Goal: Task Accomplishment & Management: Use online tool/utility

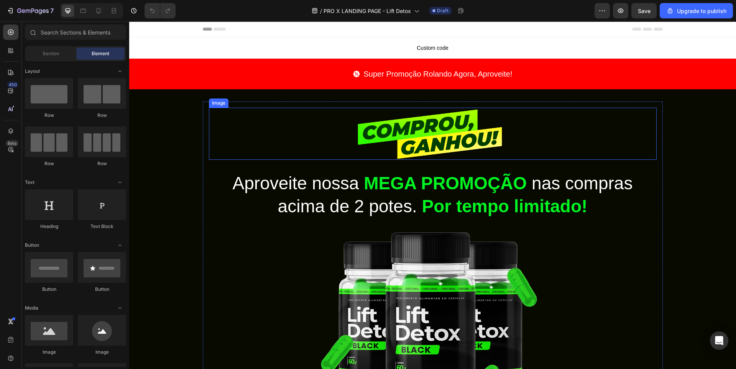
click at [257, 126] on div at bounding box center [433, 134] width 448 height 52
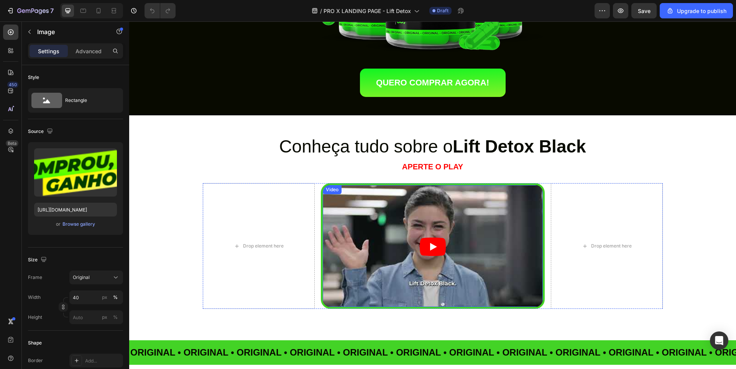
scroll to position [345, 0]
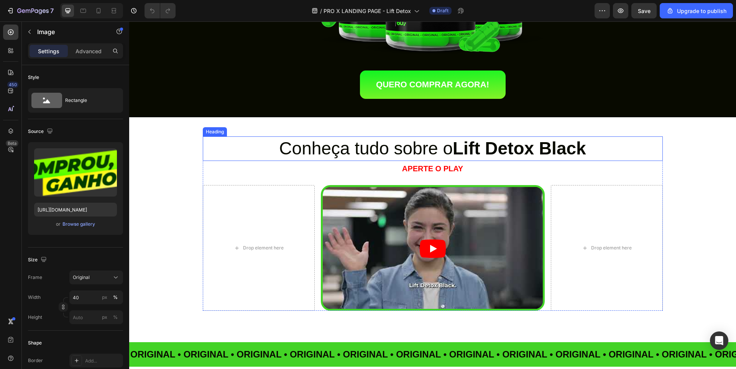
click at [287, 150] on h2 "Conheça tudo sobre o Lift Detox Black" at bounding box center [433, 148] width 460 height 25
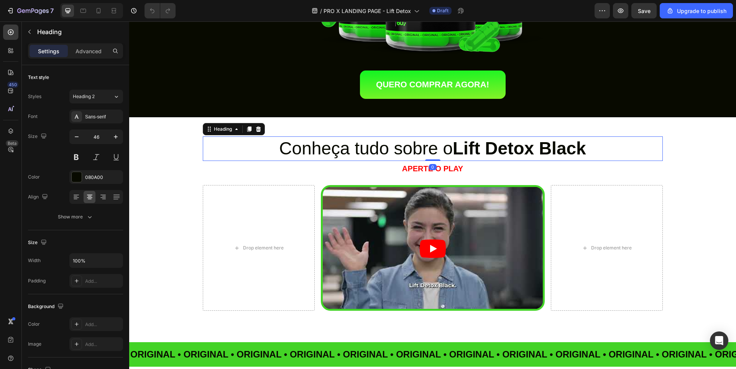
click at [254, 154] on h2 "Conheça tudo sobre o Lift Detox Black" at bounding box center [433, 148] width 460 height 25
click at [254, 154] on p "Conheça tudo sobre o Lift Detox Black" at bounding box center [432, 148] width 458 height 23
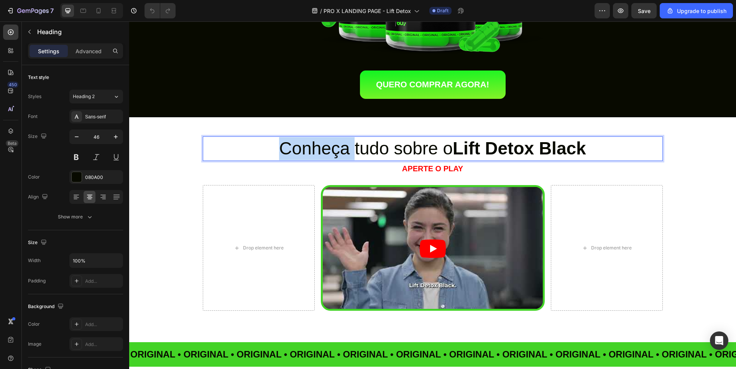
click at [254, 154] on p "Conheça tudo sobre o Lift Detox Black" at bounding box center [432, 148] width 458 height 23
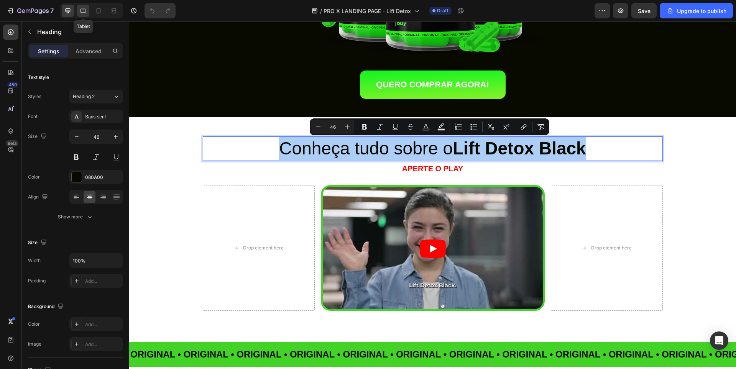
click at [81, 10] on icon at bounding box center [83, 11] width 6 height 4
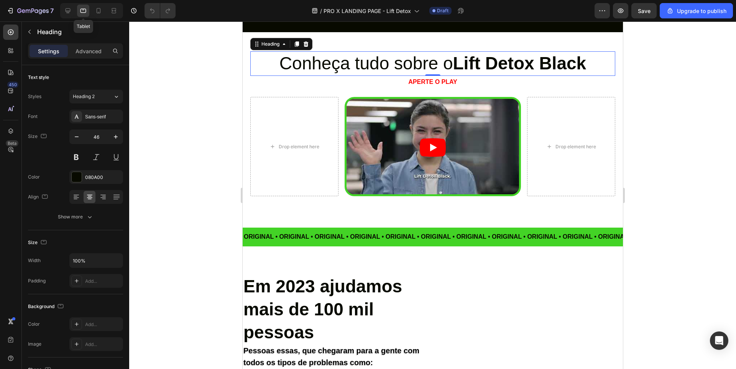
scroll to position [414, 0]
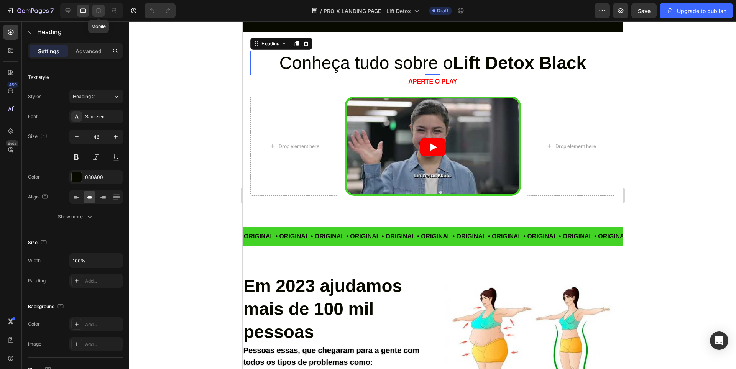
click at [102, 9] on icon at bounding box center [99, 11] width 8 height 8
type input "22"
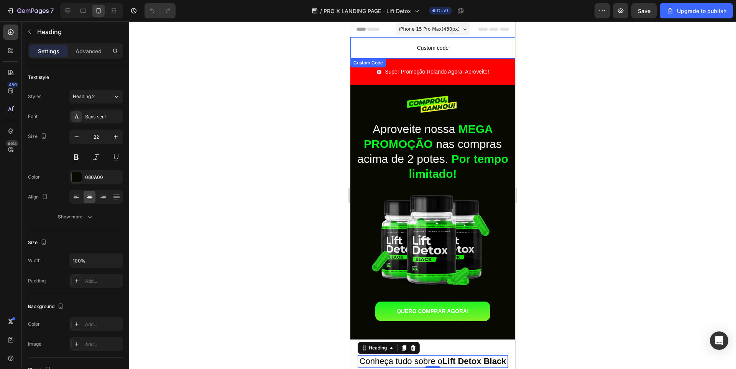
click at [412, 43] on span "Custom code" at bounding box center [432, 47] width 165 height 9
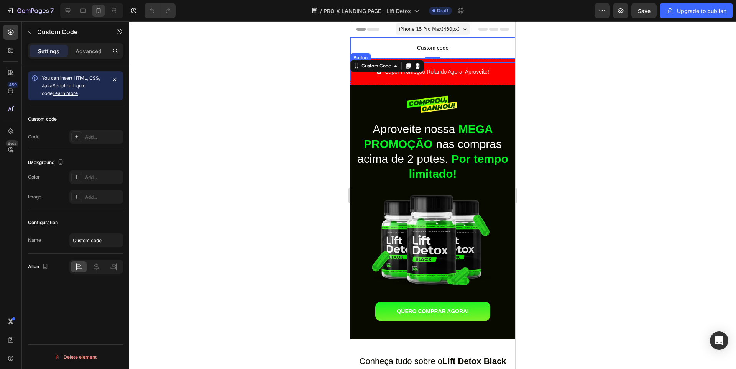
click at [376, 80] on button "Super Promoção Rolando Agora, Aproveite!" at bounding box center [432, 71] width 131 height 19
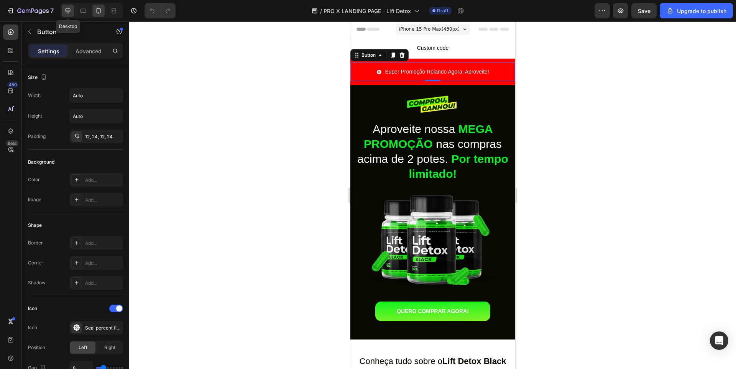
click at [69, 13] on icon at bounding box center [68, 11] width 8 height 8
type input "20"
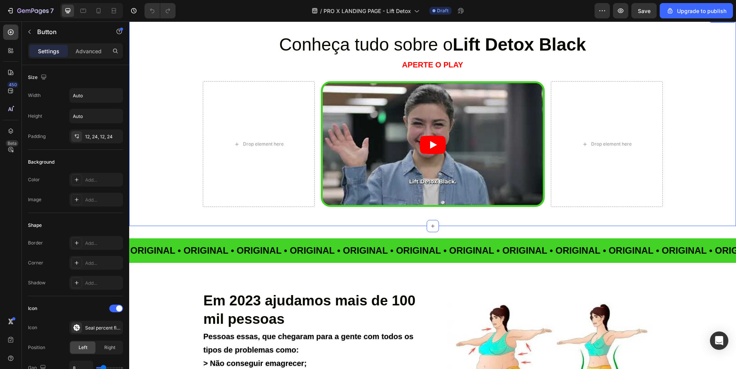
scroll to position [397, 0]
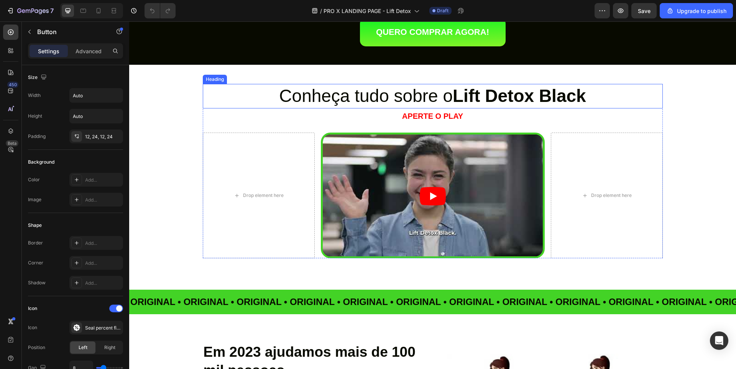
click at [349, 99] on h2 "Conheça tudo sobre o Lift Detox Black" at bounding box center [433, 96] width 460 height 25
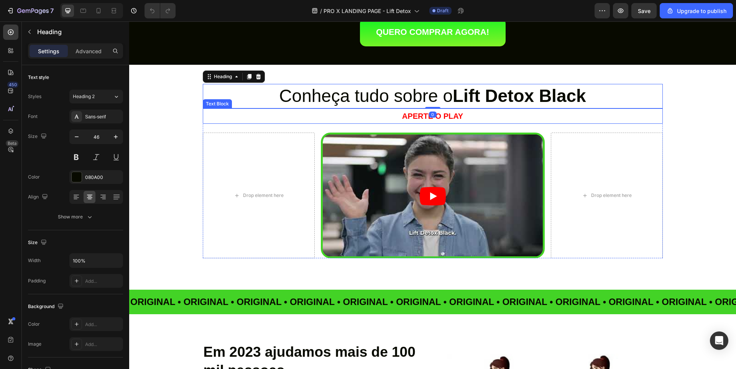
click at [410, 118] on strong "APERTE O PLAY" at bounding box center [432, 116] width 61 height 8
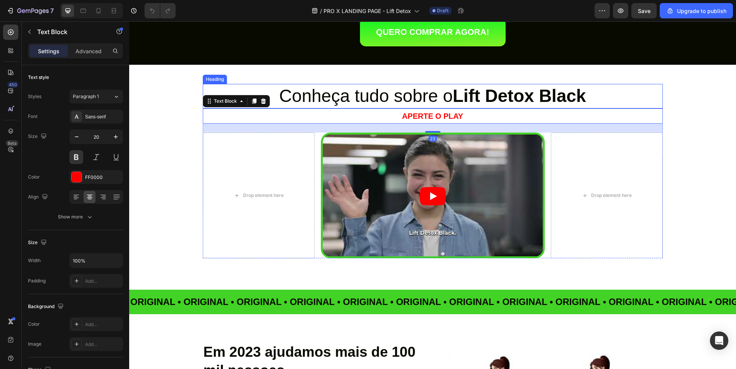
click at [387, 91] on h2 "Conheça tudo sobre o Lift Detox Black" at bounding box center [433, 96] width 460 height 25
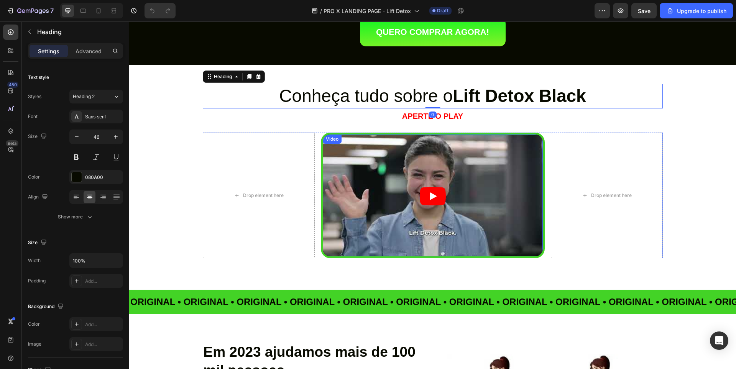
click at [383, 148] on article at bounding box center [433, 197] width 220 height 124
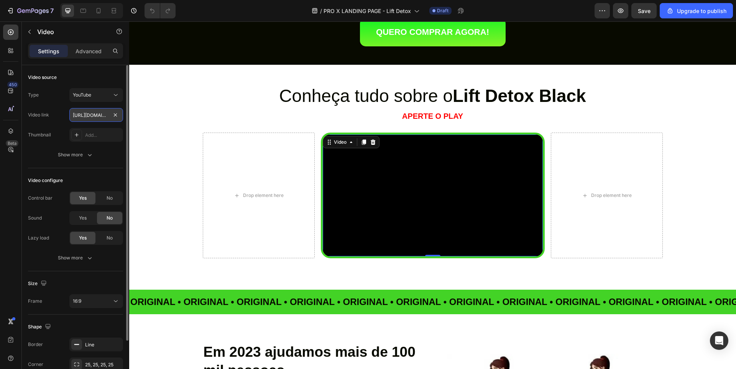
click at [79, 116] on input "[URL][DOMAIN_NAME]" at bounding box center [96, 115] width 54 height 14
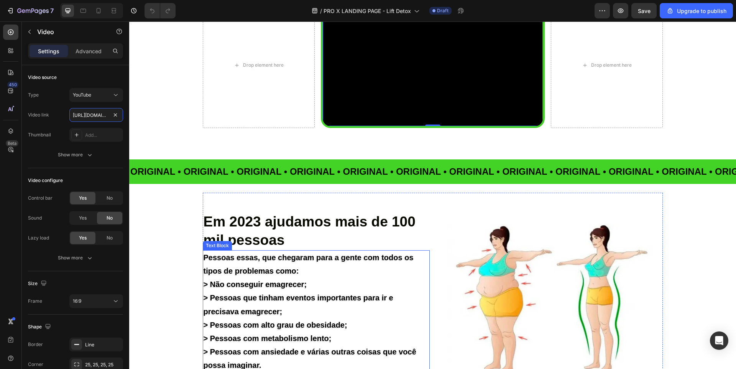
scroll to position [627, 0]
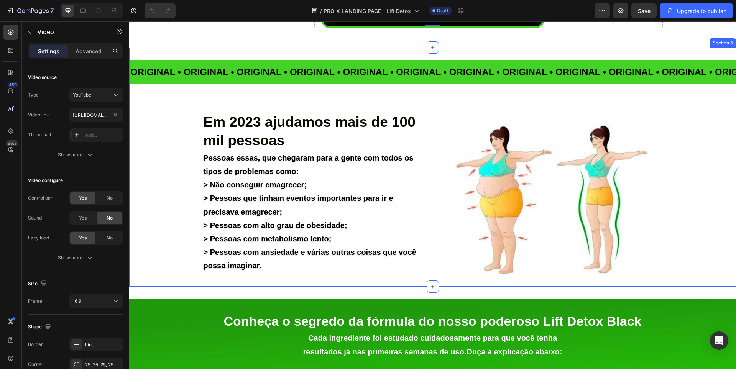
click at [287, 59] on div "ORIGINAL • ORIGINAL • ORIGINAL • ORIGINAL • ORIGINAL • ORIGINAL • ORIGINAL • OR…" at bounding box center [432, 167] width 607 height 239
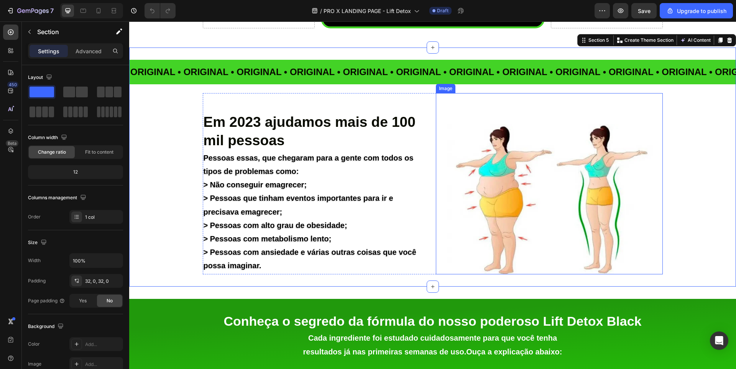
click at [524, 146] on img at bounding box center [549, 199] width 227 height 151
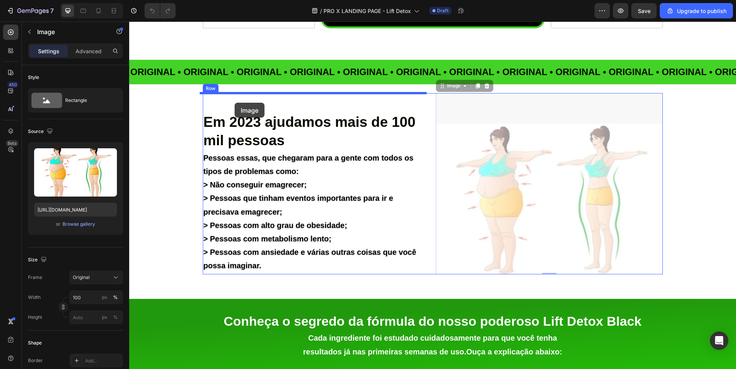
drag, startPoint x: 579, startPoint y: 193, endPoint x: 235, endPoint y: 103, distance: 356.6
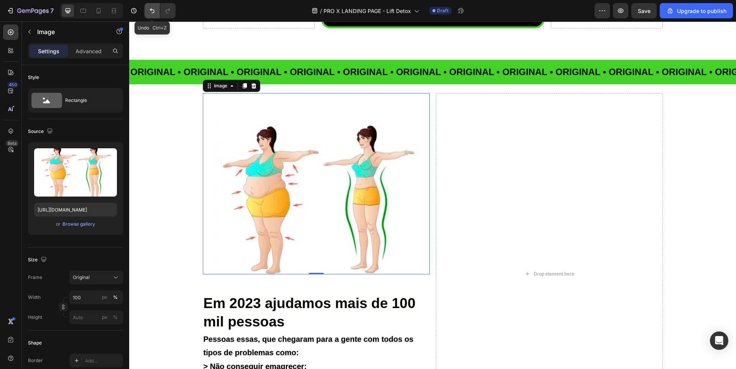
click at [151, 10] on icon "Undo/Redo" at bounding box center [152, 10] width 5 height 5
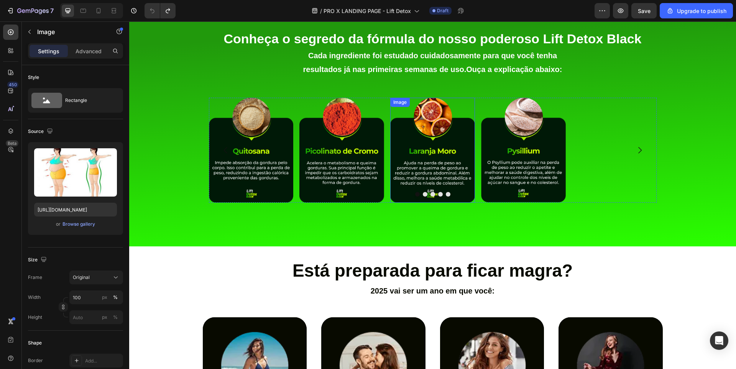
scroll to position [934, 0]
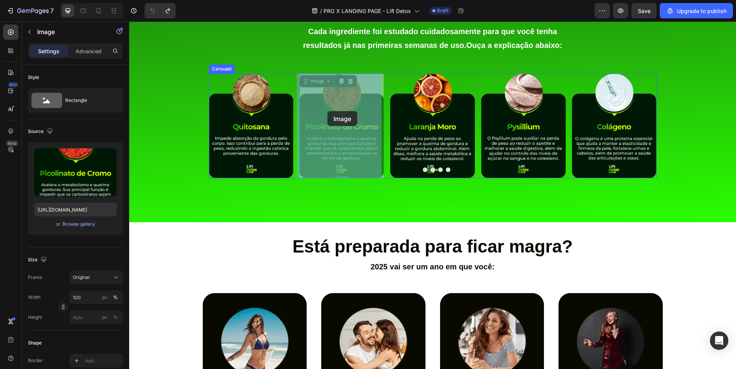
drag, startPoint x: 300, startPoint y: 115, endPoint x: 327, endPoint y: 113, distance: 26.5
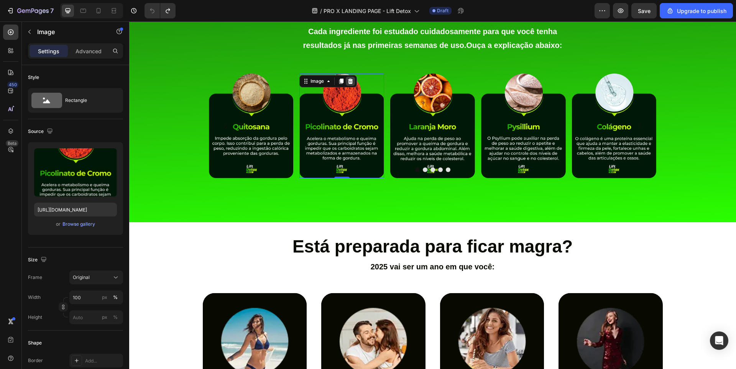
click at [347, 83] on icon at bounding box center [350, 81] width 6 height 6
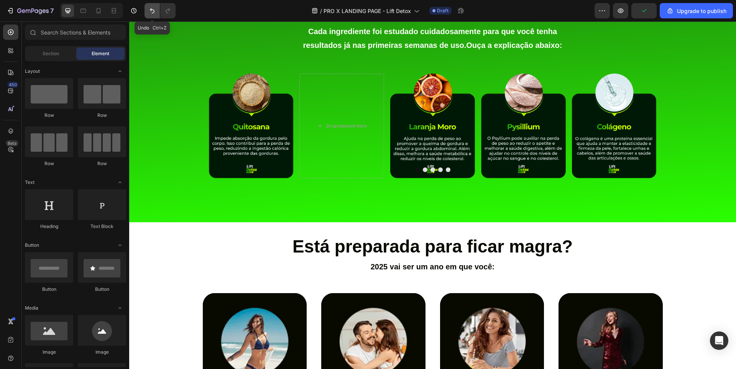
drag, startPoint x: 153, startPoint y: 9, endPoint x: 155, endPoint y: 14, distance: 5.5
click at [153, 9] on icon "Undo/Redo" at bounding box center [152, 11] width 8 height 8
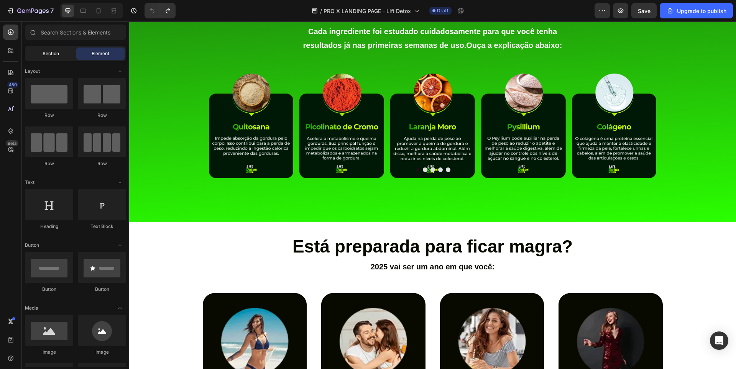
click at [53, 55] on span "Section" at bounding box center [51, 53] width 16 height 7
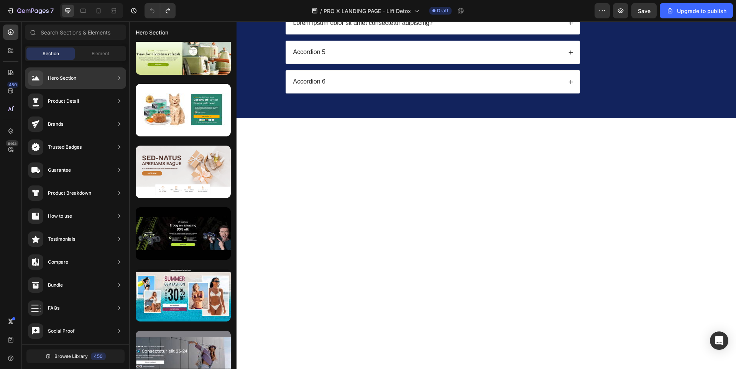
scroll to position [0, 0]
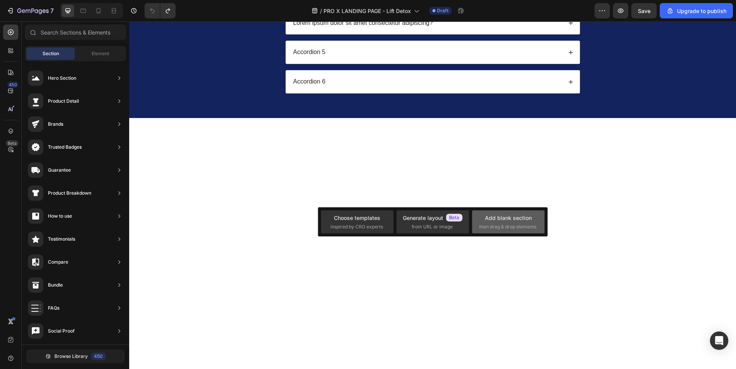
click at [507, 223] on div "Add blank section then drag & drop elements" at bounding box center [508, 222] width 58 height 16
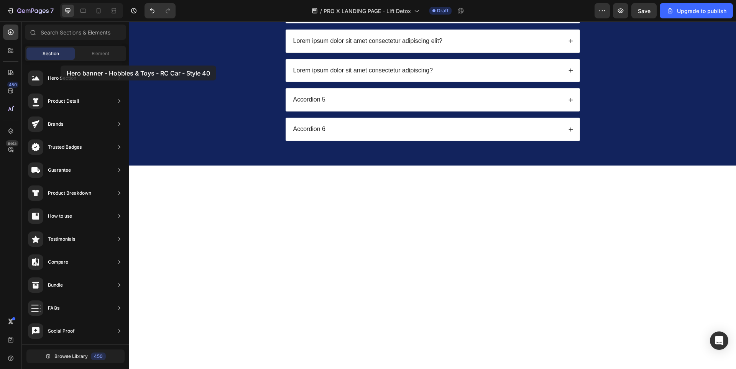
drag, startPoint x: 149, startPoint y: 55, endPoint x: 59, endPoint y: 66, distance: 90.7
click at [59, 66] on div "450 Beta Sections(18) Elements(83) Section Element Hero Section Product Detail …" at bounding box center [64, 195] width 129 height 348
click at [97, 55] on span "Element" at bounding box center [101, 53] width 18 height 7
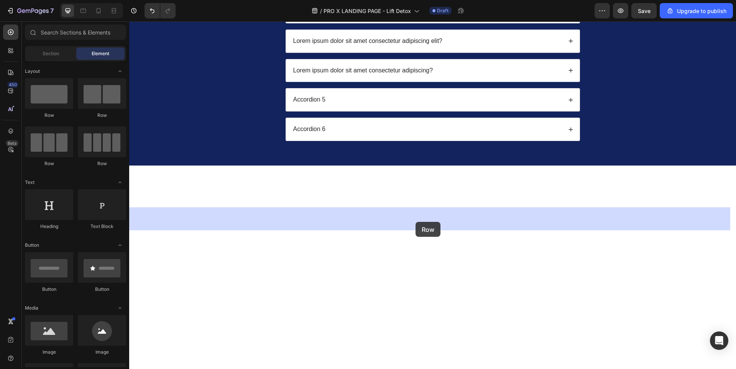
drag, startPoint x: 177, startPoint y: 117, endPoint x: 415, endPoint y: 222, distance: 260.3
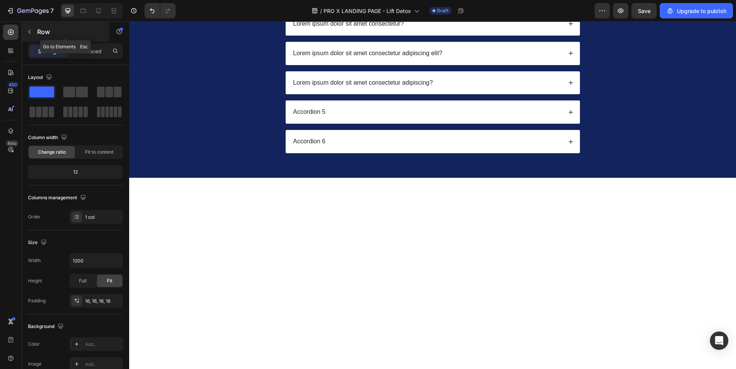
click at [34, 31] on button "button" at bounding box center [29, 32] width 12 height 12
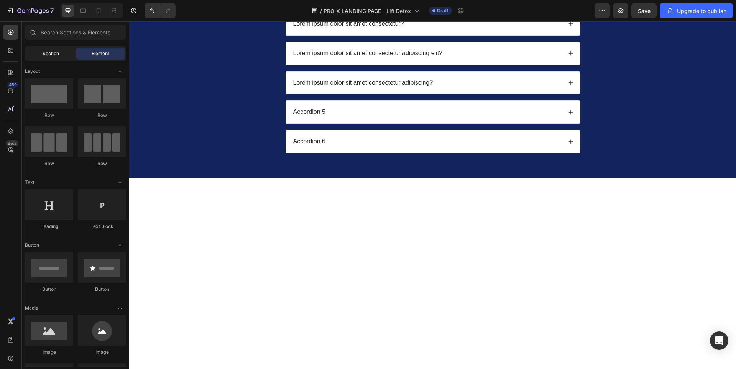
click at [53, 49] on div "Section" at bounding box center [50, 54] width 48 height 12
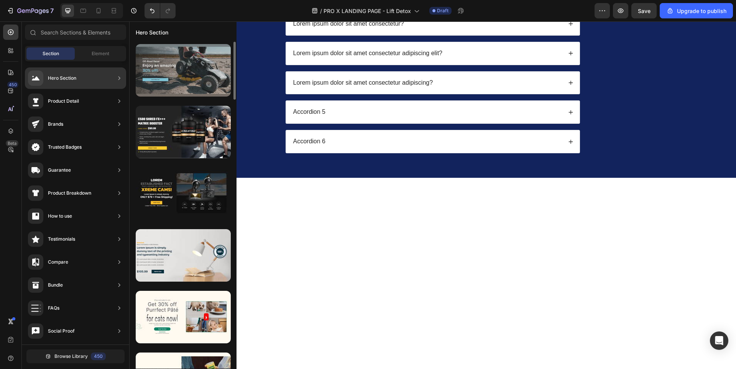
drag, startPoint x: 53, startPoint y: 77, endPoint x: 208, endPoint y: 90, distance: 155.7
click at [129, 90] on div "450 Beta Sections(18) Elements(83) Section Element Hero Section Product Detail …" at bounding box center [64, 195] width 129 height 348
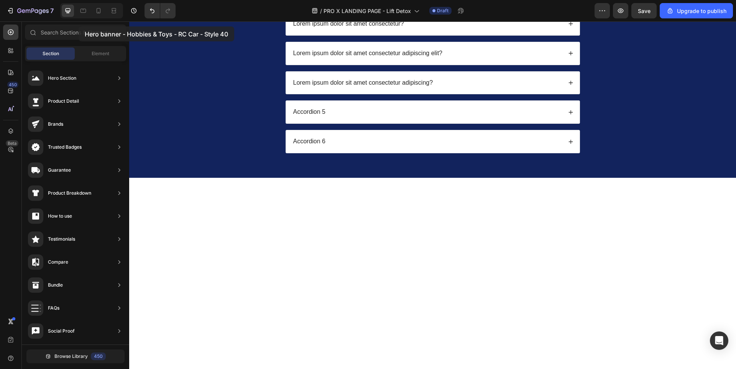
scroll to position [3463, 0]
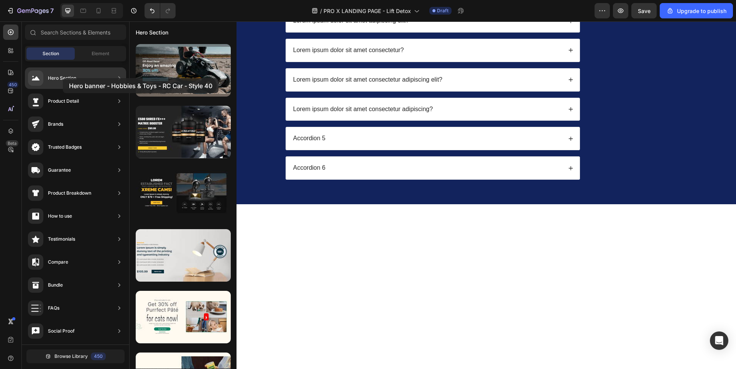
drag, startPoint x: 170, startPoint y: 66, endPoint x: 50, endPoint y: 79, distance: 120.6
click at [50, 79] on div "450 Beta Sections(18) Elements(83) Section Element Hero Section Product Detail …" at bounding box center [64, 195] width 129 height 348
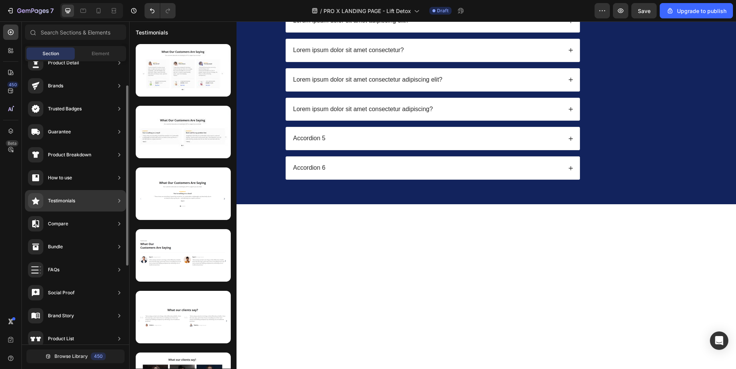
scroll to position [115, 0]
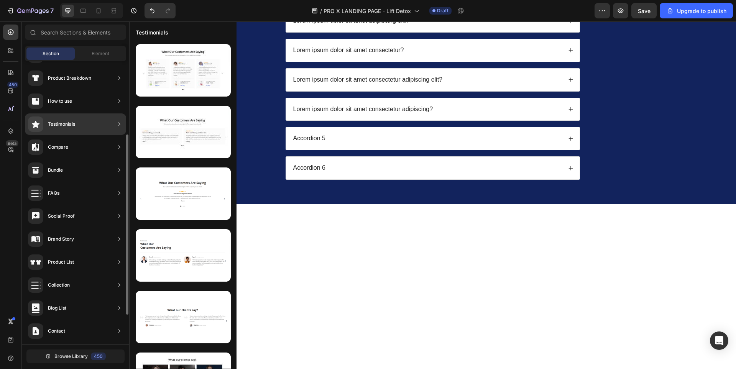
click at [82, 120] on div "Testimonials" at bounding box center [75, 123] width 101 height 21
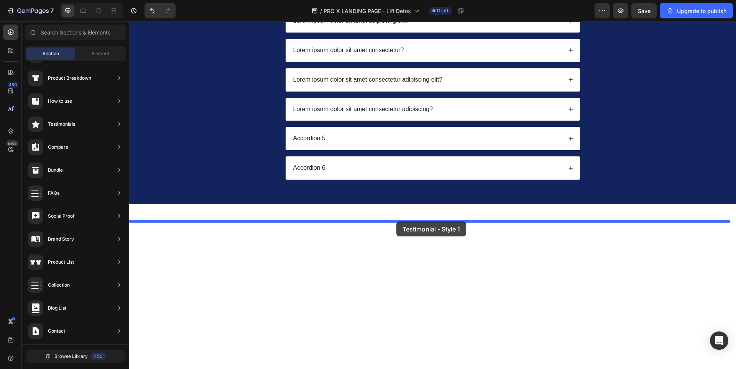
drag, startPoint x: 283, startPoint y: 75, endPoint x: 396, endPoint y: 220, distance: 184.6
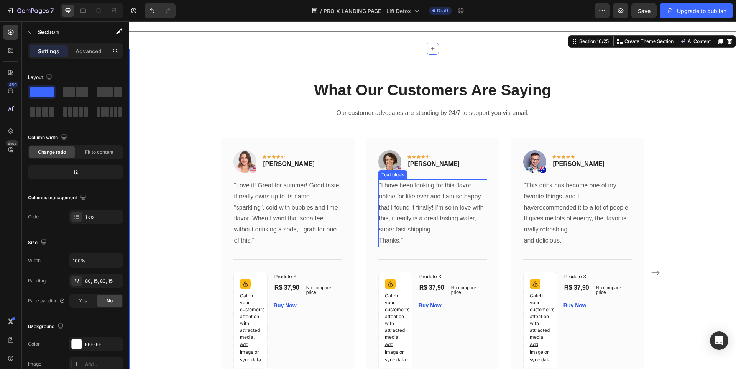
scroll to position [3636, 0]
click at [279, 186] on p ""Love it! Great for summer! Good taste, it really owns up to its name “sparklin…" at bounding box center [287, 213] width 107 height 66
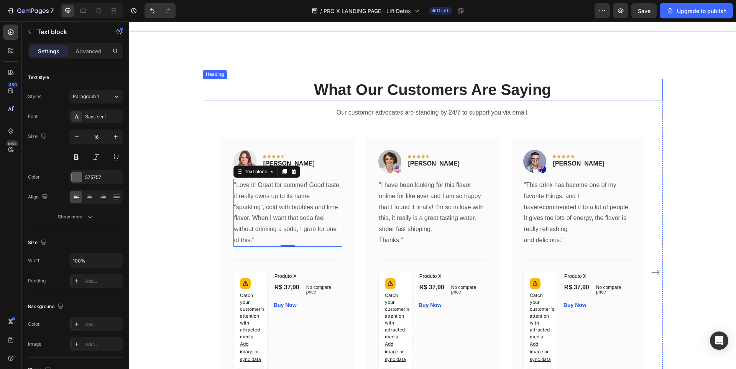
click at [384, 88] on p "What Our Customers Are Saying" at bounding box center [432, 90] width 458 height 20
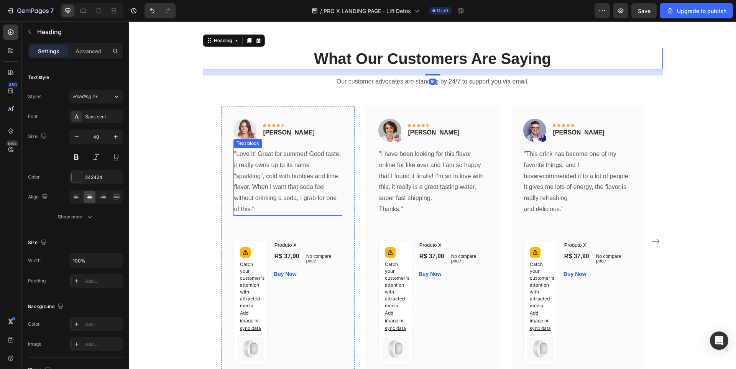
scroll to position [3675, 0]
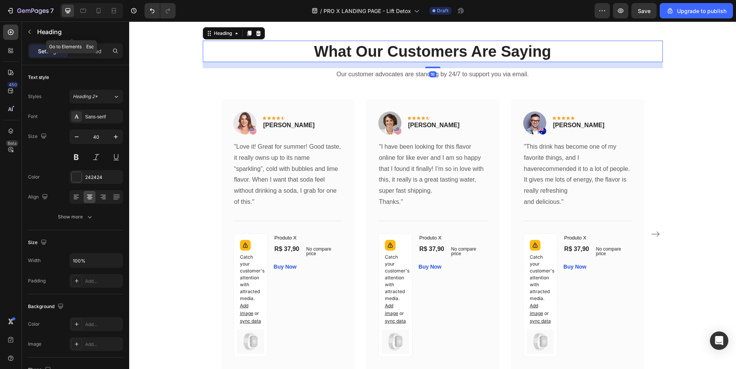
click at [34, 31] on button "button" at bounding box center [29, 32] width 12 height 12
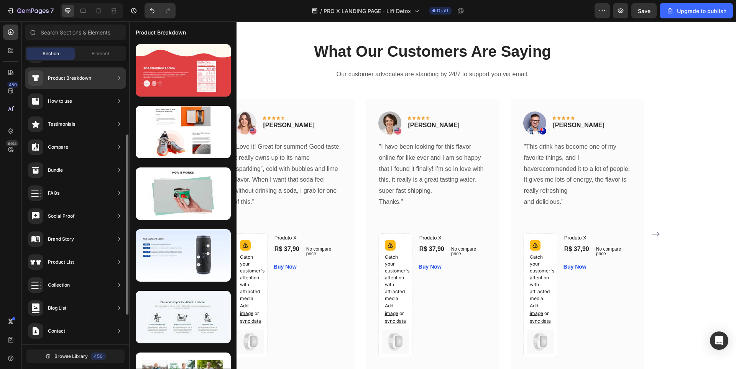
click at [67, 73] on div "Product Breakdown" at bounding box center [59, 78] width 63 height 15
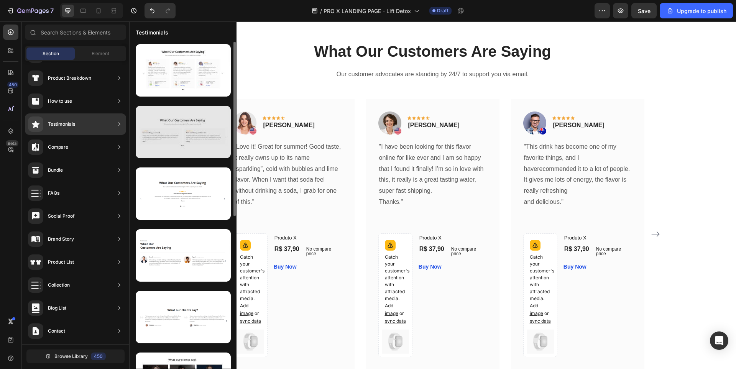
scroll to position [0, 0]
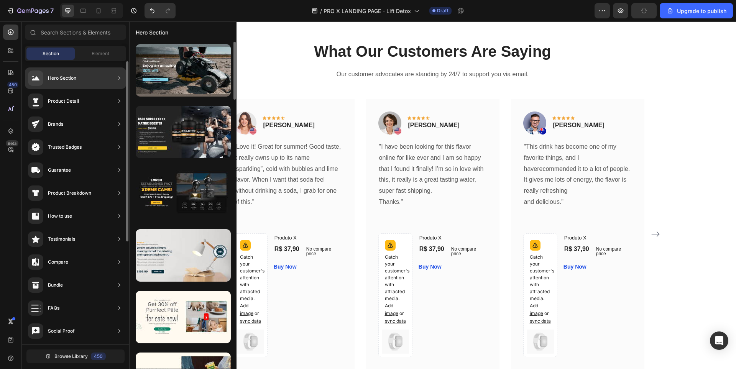
click at [69, 79] on div "Hero Section" at bounding box center [62, 78] width 28 height 8
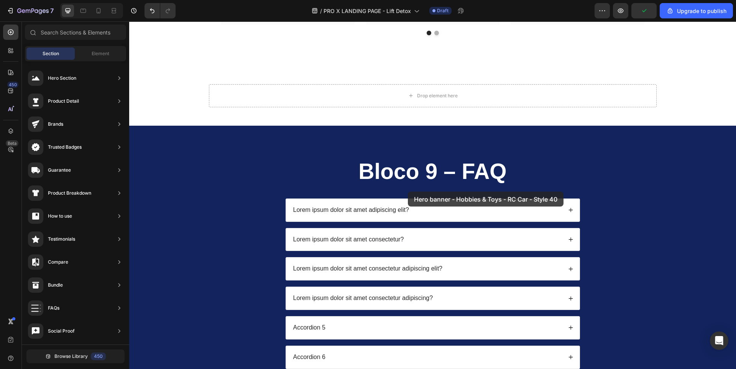
scroll to position [3521, 0]
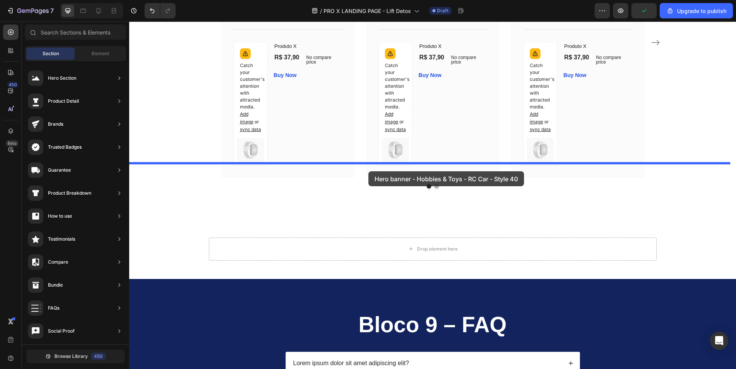
drag, startPoint x: 282, startPoint y: 79, endPoint x: 368, endPoint y: 171, distance: 126.6
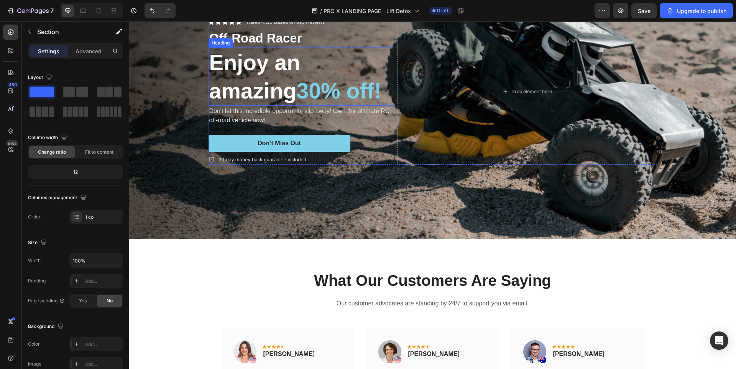
scroll to position [3292, 0]
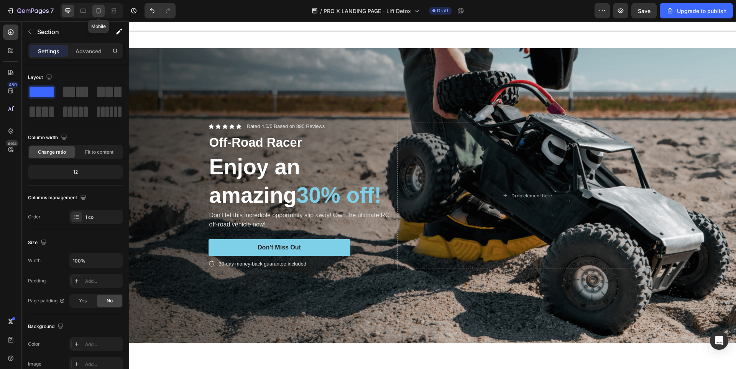
click at [101, 10] on icon at bounding box center [99, 11] width 8 height 8
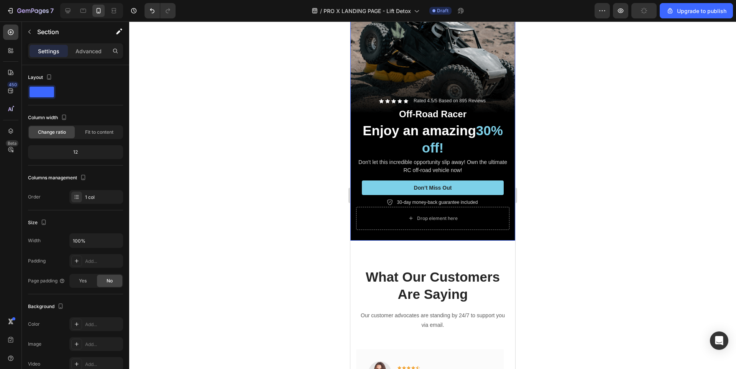
scroll to position [3366, 0]
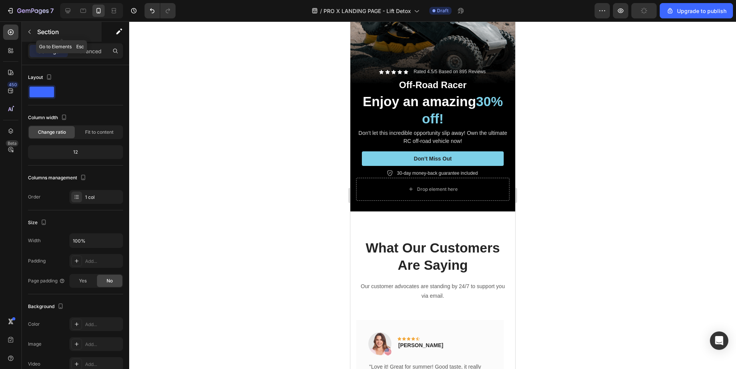
click at [36, 32] on div "Section" at bounding box center [62, 32] width 80 height 20
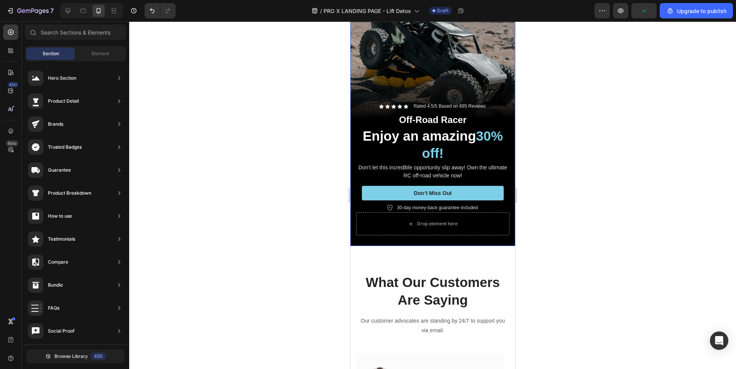
scroll to position [3213, 0]
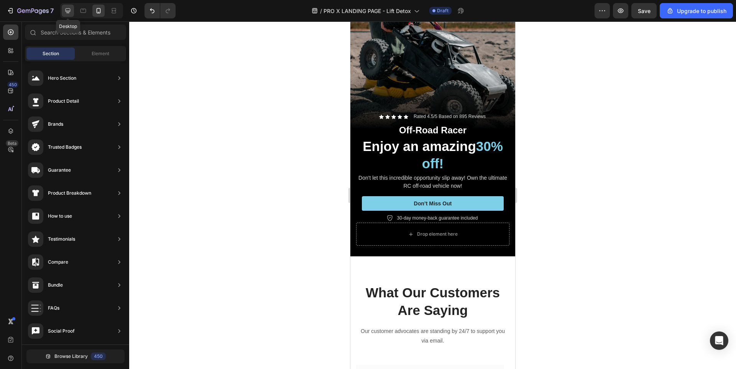
click at [73, 10] on div at bounding box center [68, 11] width 12 height 12
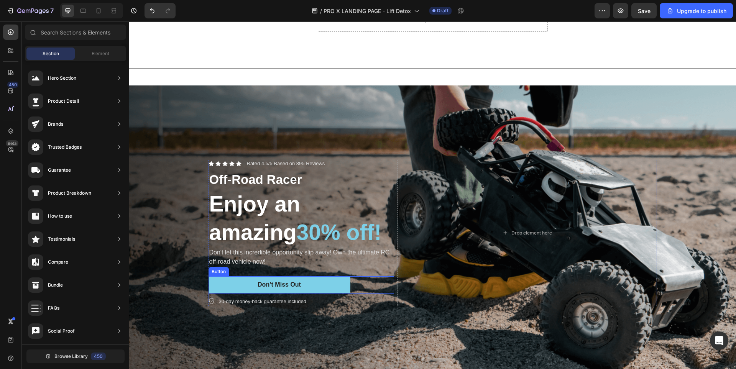
scroll to position [3476, 0]
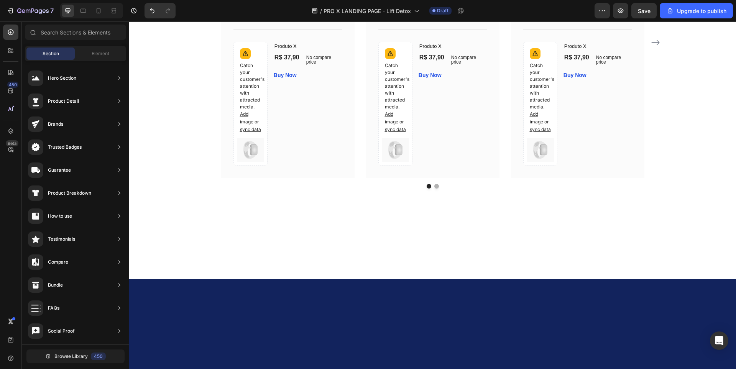
scroll to position [3438, 0]
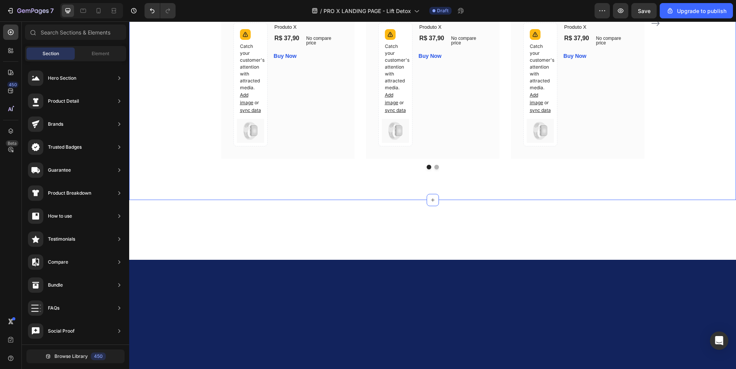
click at [258, 159] on div "What Our Customers Are Saying Heading Our customer advocates are standing by 24…" at bounding box center [432, -1] width 607 height 401
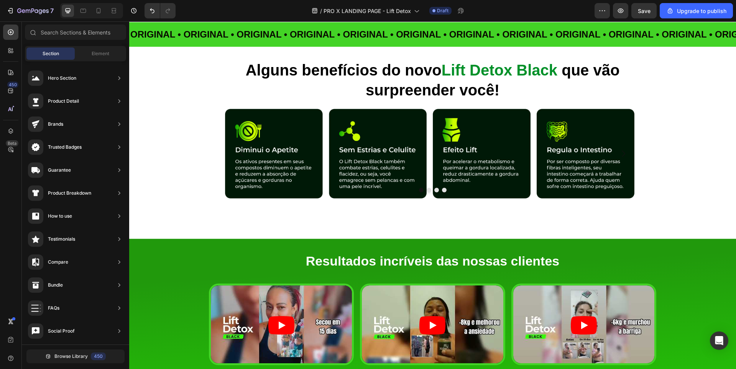
scroll to position [1292, 0]
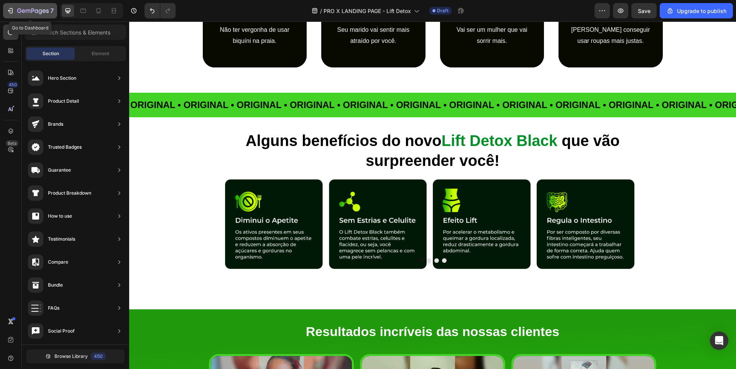
click at [12, 11] on icon "button" at bounding box center [11, 10] width 3 height 5
